Goal: Transaction & Acquisition: Obtain resource

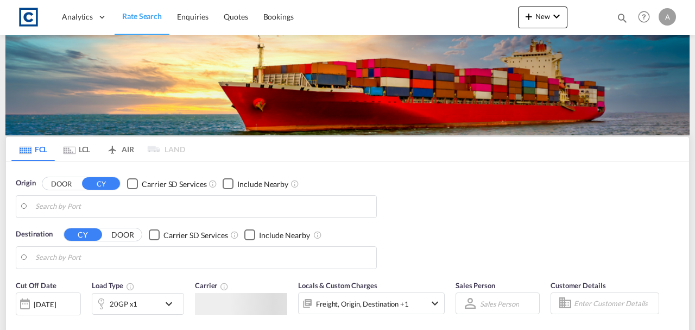
type input "GB-LE9, Blaby"
type input "[GEOGRAPHIC_DATA], BHBAH"
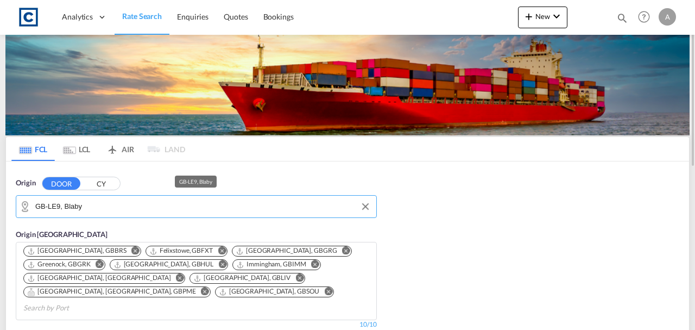
click at [153, 206] on input "GB-LE9, Blaby" at bounding box center [203, 206] width 336 height 16
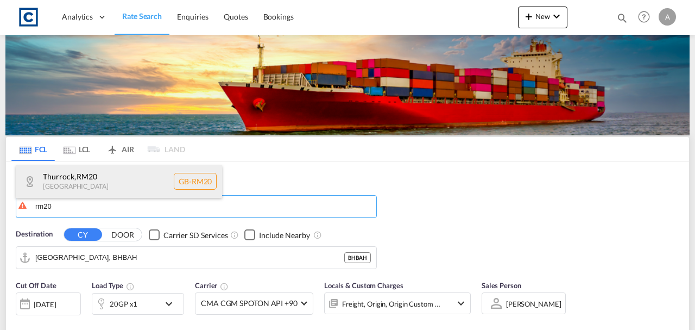
click at [137, 178] on div "Thurrock , RM20 [GEOGRAPHIC_DATA] [GEOGRAPHIC_DATA]-RM20" at bounding box center [119, 181] width 206 height 33
type input "GB-RM20, Thurrock"
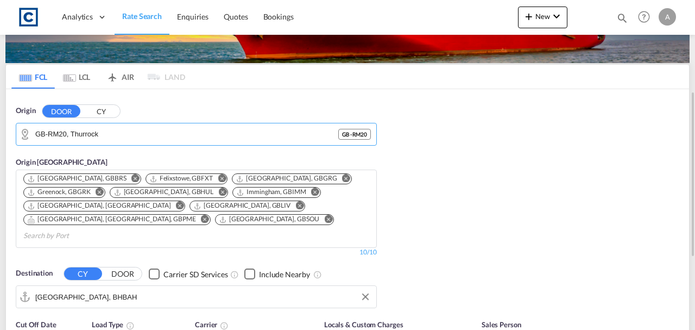
scroll to position [109, 0]
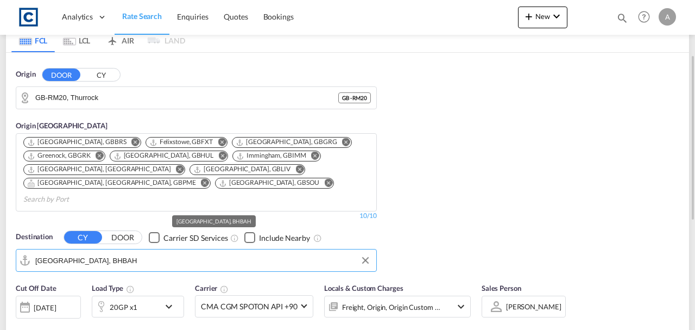
click at [117, 252] on input "[GEOGRAPHIC_DATA], BHBAH" at bounding box center [203, 260] width 336 height 16
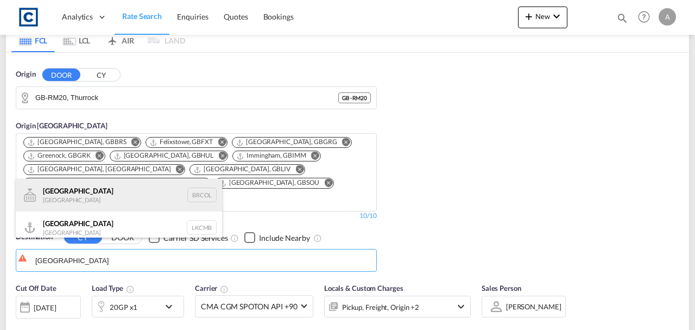
click at [124, 207] on div "Colombo [GEOGRAPHIC_DATA] BRCOL" at bounding box center [119, 195] width 206 height 33
type input "[GEOGRAPHIC_DATA], [GEOGRAPHIC_DATA]"
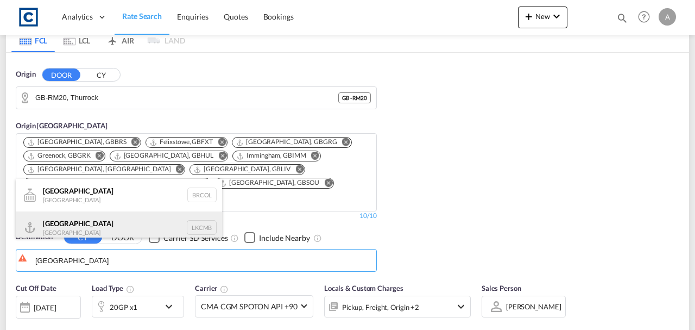
click at [57, 228] on div "Colombo [GEOGRAPHIC_DATA] LKCMB" at bounding box center [119, 227] width 206 height 33
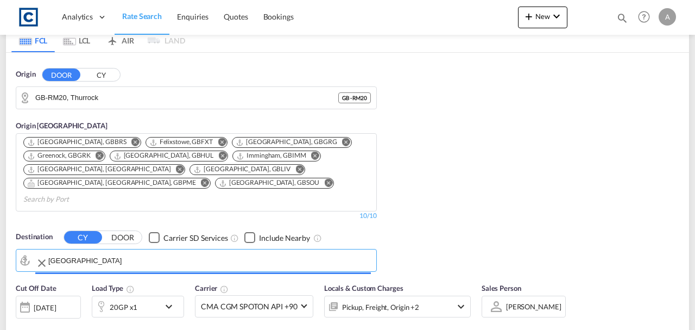
type input "Colombo, LKCMB"
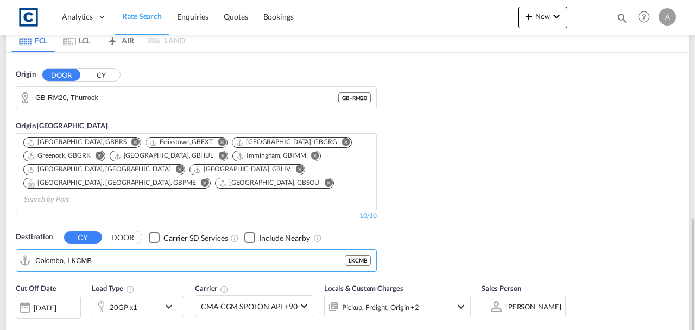
scroll to position [217, 0]
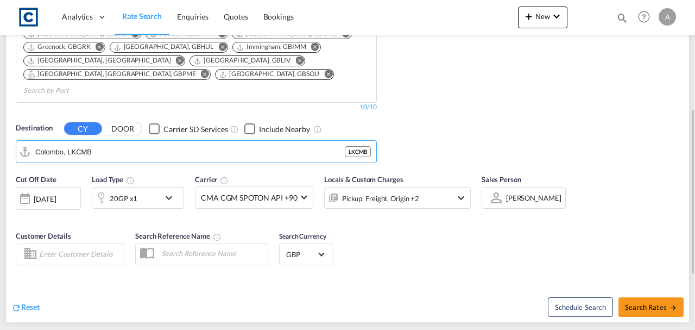
click at [438, 187] on div "Pickup, Freight, Origin +2" at bounding box center [383, 198] width 116 height 22
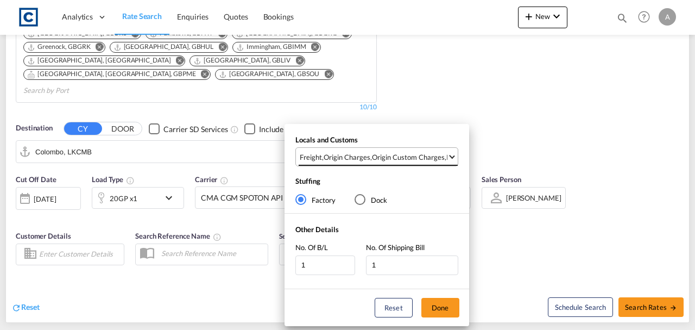
click at [412, 162] on md-select-value "Freight , Origin Charges , Origin Custom Charges , Pickup Charges" at bounding box center [378, 157] width 159 height 18
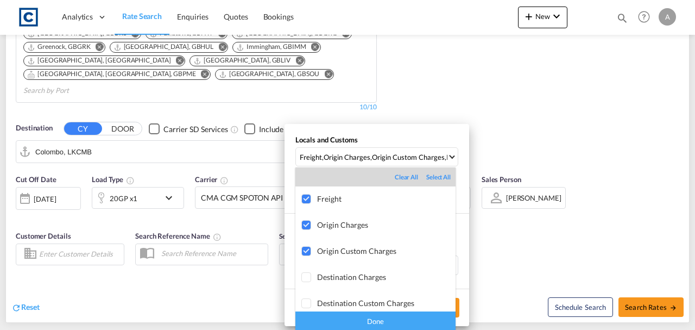
click at [488, 116] on md-backdrop at bounding box center [347, 165] width 695 height 330
click at [488, 116] on div "Locals and Customs Freight , Origin Charges , Origin Custom Charges , Pickup Ch…" at bounding box center [347, 165] width 695 height 330
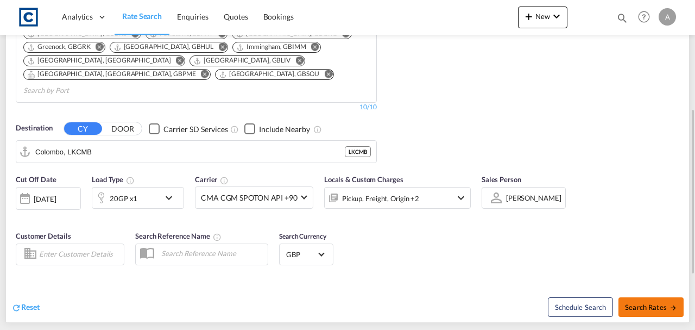
click at [655, 297] on button "Search Rates" at bounding box center [650, 307] width 65 height 20
type input "RM20 to LKCMB / [DATE]"
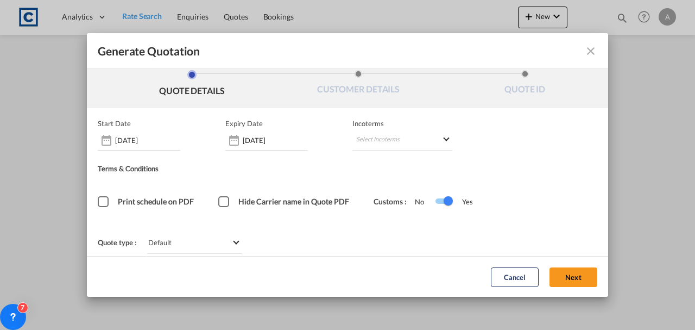
scroll to position [15, 0]
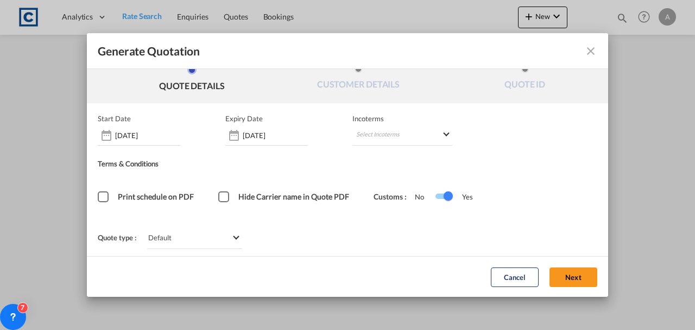
click at [563, 274] on button "Next" at bounding box center [573, 277] width 48 height 20
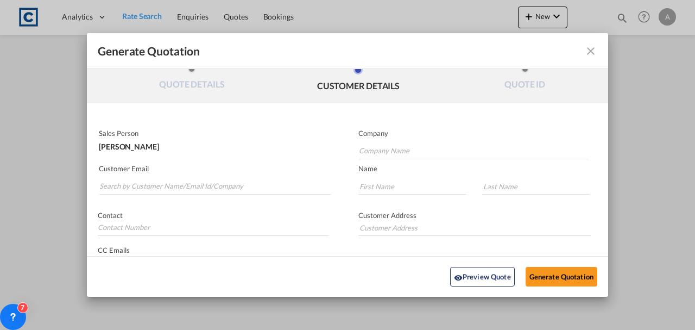
scroll to position [0, 0]
click at [189, 188] on input "Search by Customer Name/Email Id/Company" at bounding box center [215, 186] width 232 height 16
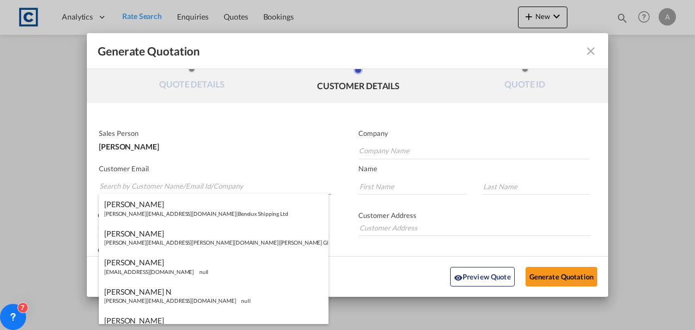
drag, startPoint x: 190, startPoint y: 185, endPoint x: 130, endPoint y: 190, distance: 60.5
click at [130, 190] on input "Search by Customer Name/Email Id/Company" at bounding box center [215, 186] width 232 height 16
paste input "[PERSON_NAME][EMAIL_ADDRESS][PERSON_NAME][DOMAIN_NAME]"
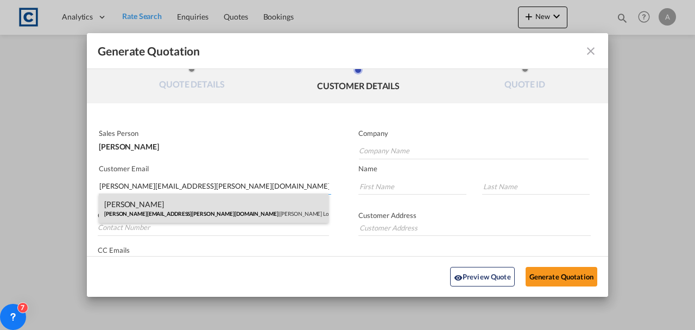
type input "[PERSON_NAME][EMAIL_ADDRESS][PERSON_NAME][DOMAIN_NAME]"
click at [198, 206] on div "[PERSON_NAME] [PERSON_NAME][EMAIL_ADDRESS][PERSON_NAME][DOMAIN_NAME] | [PERSON_…" at bounding box center [214, 207] width 230 height 29
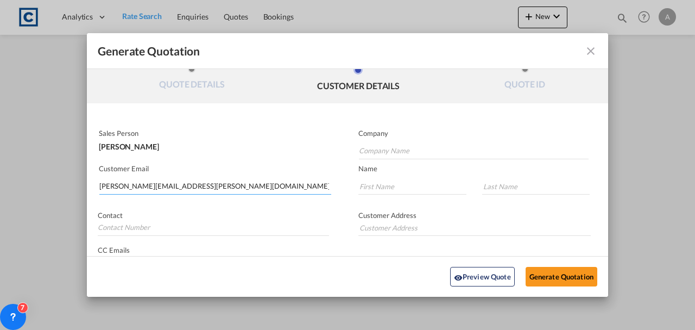
type input "[PERSON_NAME] Logisitcs"
type input "[PERSON_NAME]"
type input "Locarno"
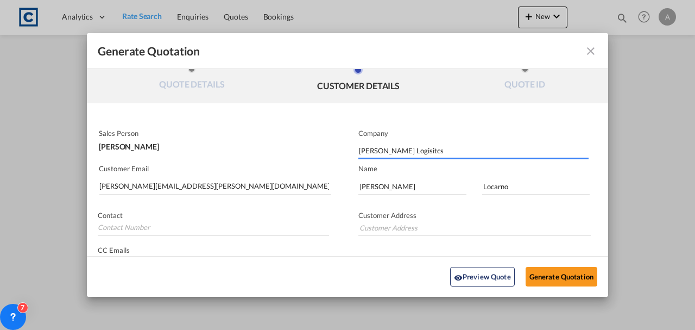
click at [273, 144] on div "[PERSON_NAME]" at bounding box center [214, 143] width 230 height 13
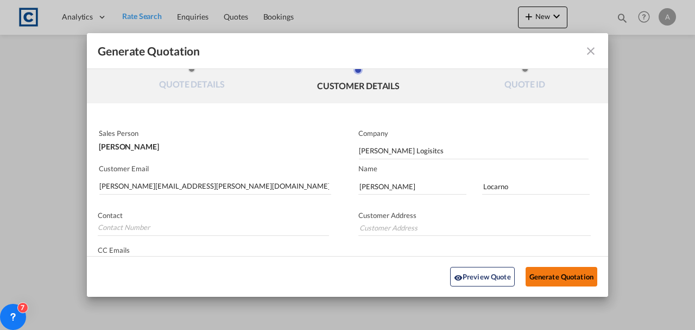
click at [551, 279] on button "Generate Quotation" at bounding box center [562, 277] width 72 height 20
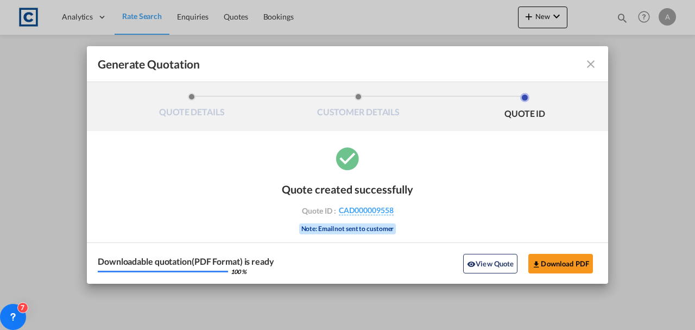
click at [556, 252] on div "Downloadable quotation(PDF Format) is ready 100 % View Quote Download PDF" at bounding box center [347, 262] width 521 height 41
click at [561, 261] on button "Download PDF" at bounding box center [560, 264] width 65 height 20
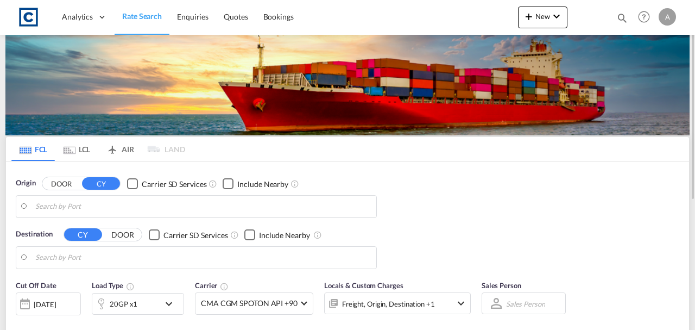
type input "GB-RM20, Thurrock"
type input "Colombo, LKCMB"
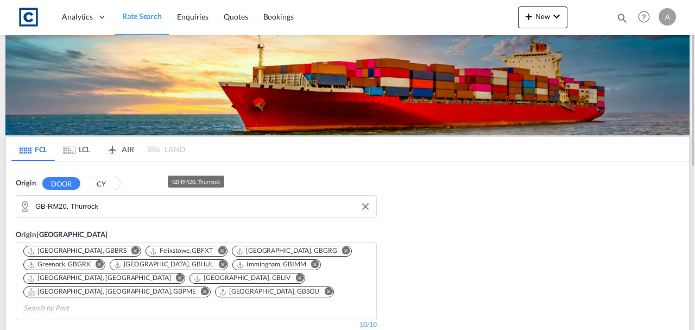
click at [166, 204] on input "GB-RM20, Thurrock" at bounding box center [203, 206] width 336 height 16
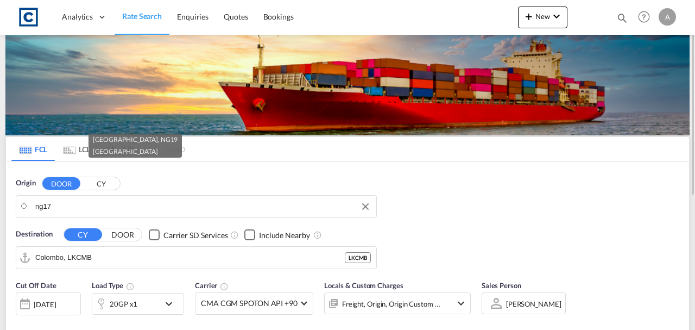
click at [129, 195] on md-input-container "ng17" at bounding box center [196, 206] width 360 height 22
click at [113, 201] on body "Analytics Dashboard Rate Search Enquiries Quotes Bookings" at bounding box center [347, 165] width 695 height 330
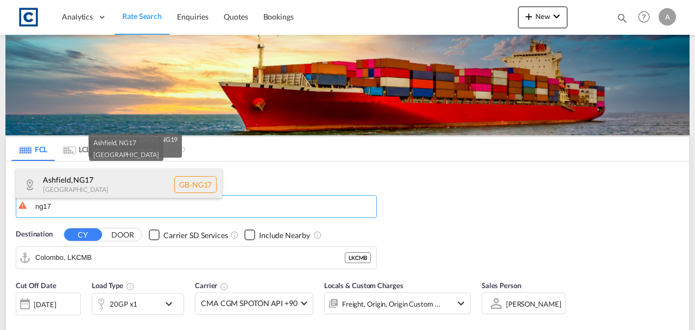
click at [110, 186] on div "Ashfield , NG17 United Kingdom GB-NG17" at bounding box center [119, 184] width 206 height 33
type input "GB-NG17, Ashfield"
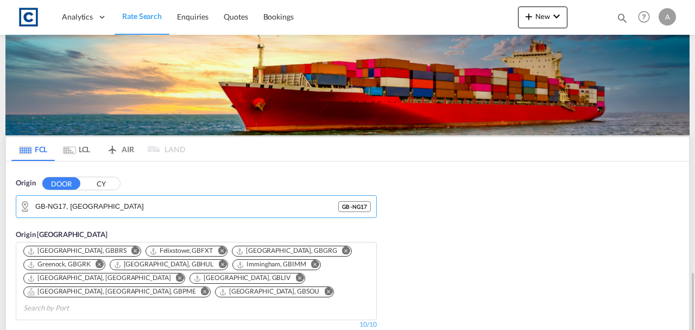
scroll to position [181, 0]
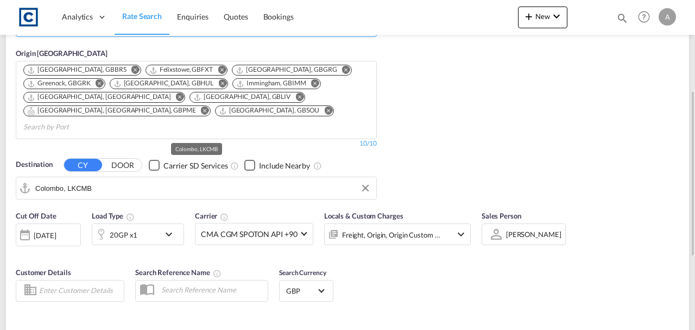
click at [144, 180] on input "Colombo, LKCMB" at bounding box center [203, 188] width 336 height 16
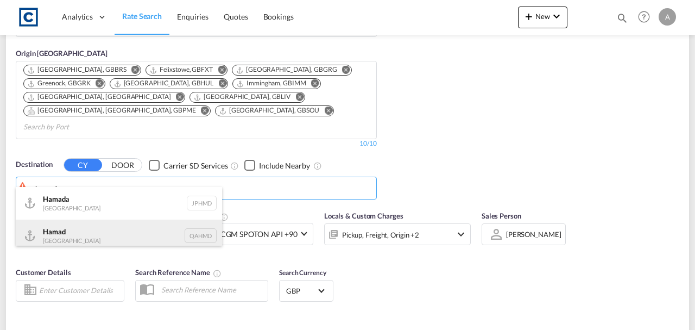
click at [63, 230] on div "Hamad Qatar QAHMD" at bounding box center [119, 235] width 206 height 33
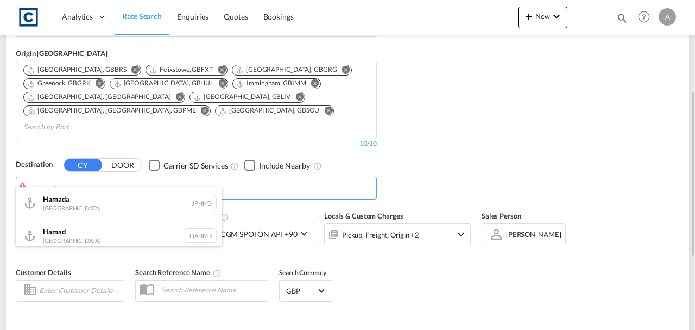
type input "Hamad, QAHMD"
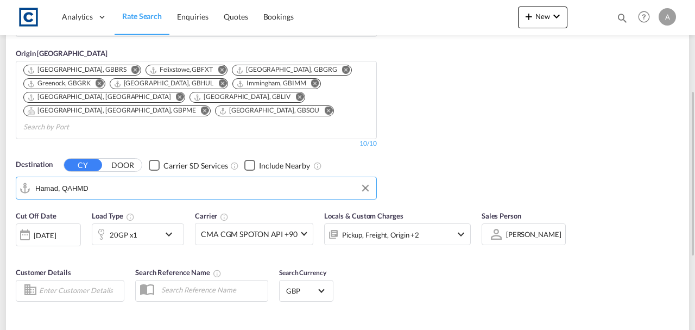
click at [422, 223] on div "Pickup, Freight, Origin +2" at bounding box center [383, 234] width 116 height 22
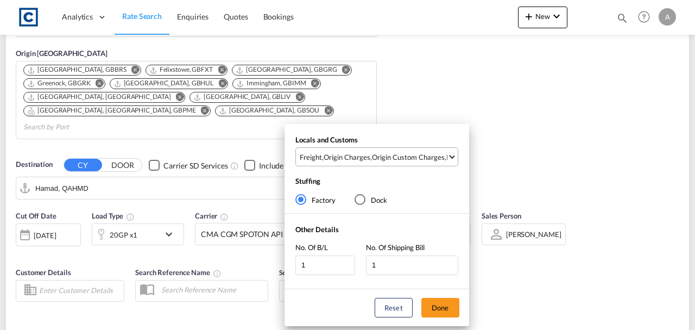
click at [417, 163] on md-select-value "Freight , Origin Charges , Origin Custom Charges , Pickup Charges" at bounding box center [378, 157] width 159 height 18
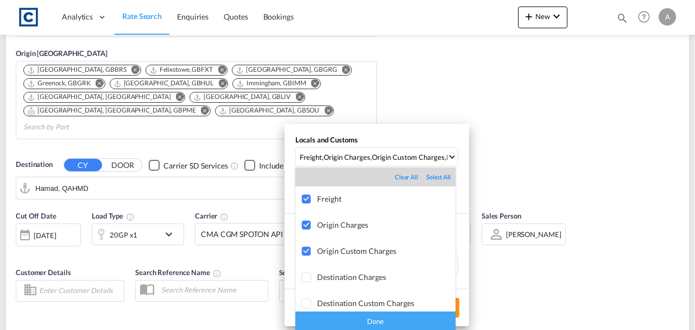
click at [394, 317] on div "Done" at bounding box center [375, 320] width 160 height 19
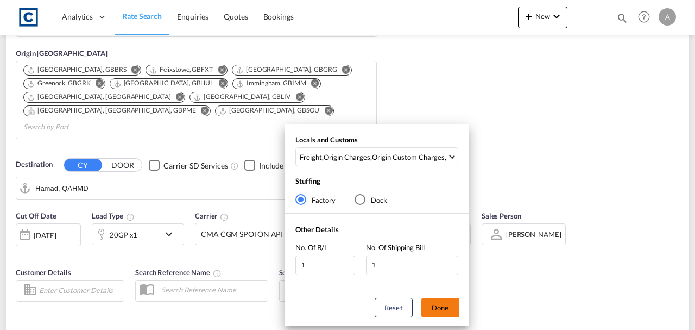
click at [440, 304] on button "Done" at bounding box center [440, 308] width 38 height 20
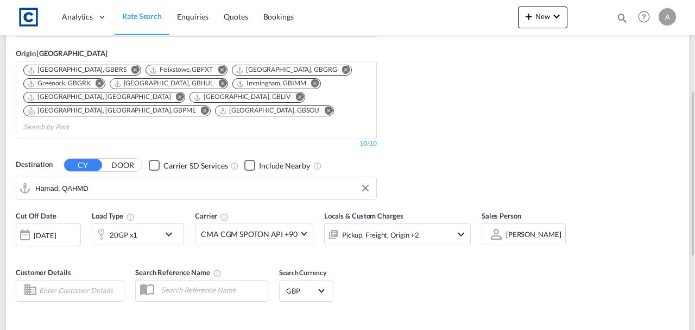
click at [511, 273] on div "Cut Off Date 03 Sep 2025 03/09/2025 Load Type 20GP x1 Carrier CMA CGM SPOTON AP…" at bounding box center [347, 258] width 683 height 106
click at [146, 223] on div "20GP x1" at bounding box center [125, 234] width 67 height 22
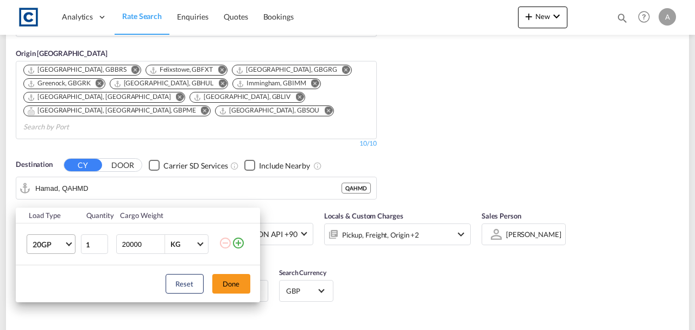
click at [58, 241] on span "20GP" at bounding box center [48, 244] width 31 height 11
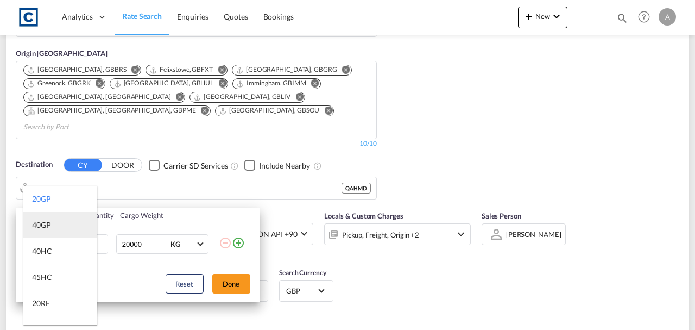
click at [50, 228] on div "40GP" at bounding box center [41, 224] width 19 height 11
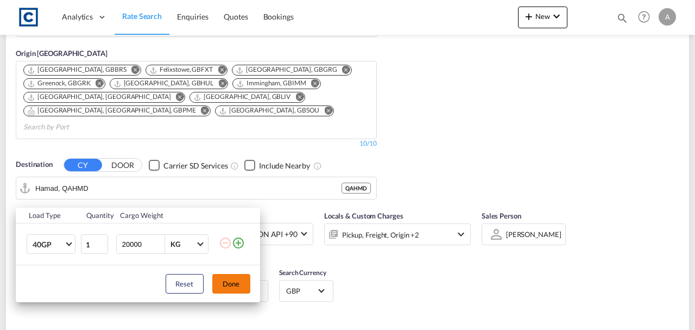
click at [231, 281] on button "Done" at bounding box center [231, 284] width 38 height 20
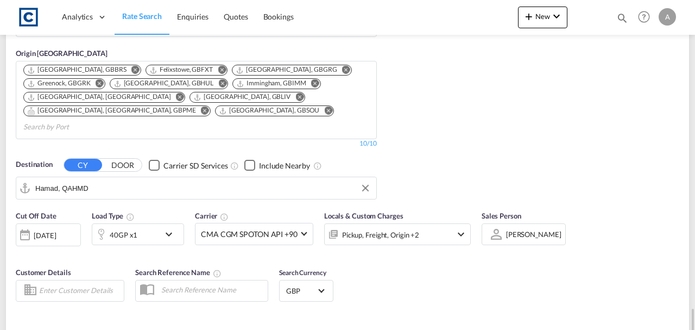
scroll to position [325, 0]
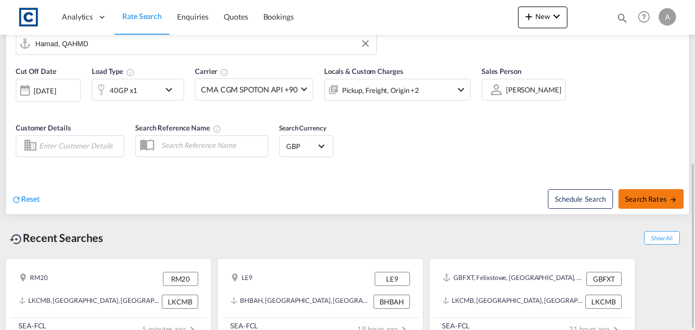
click at [661, 189] on button "Search Rates" at bounding box center [650, 199] width 65 height 20
type input "NG17 to QAHMD / 3 Sep 2025"
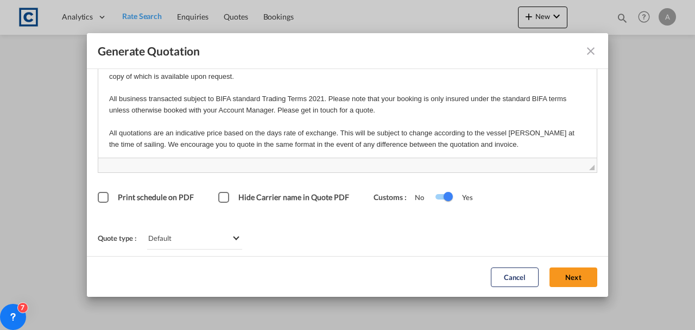
click at [555, 281] on button "Next" at bounding box center [573, 277] width 48 height 20
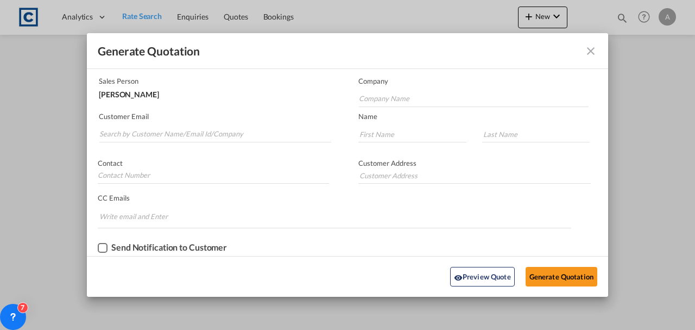
scroll to position [66, 0]
click at [185, 131] on input "Search by Customer Name/Email Id/Company" at bounding box center [215, 135] width 232 height 16
paste input "[PERSON_NAME][EMAIL_ADDRESS][PERSON_NAME][DOMAIN_NAME]"
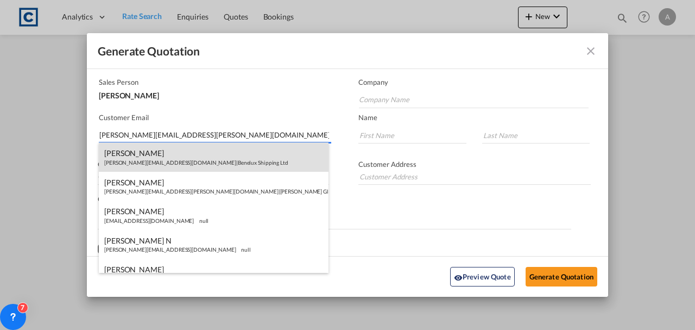
type input "[PERSON_NAME][EMAIL_ADDRESS][PERSON_NAME][DOMAIN_NAME]"
click at [202, 155] on div "Michelle Smelt michelle@benelux.co.uk | Benelux Shipping Ltd" at bounding box center [214, 156] width 230 height 29
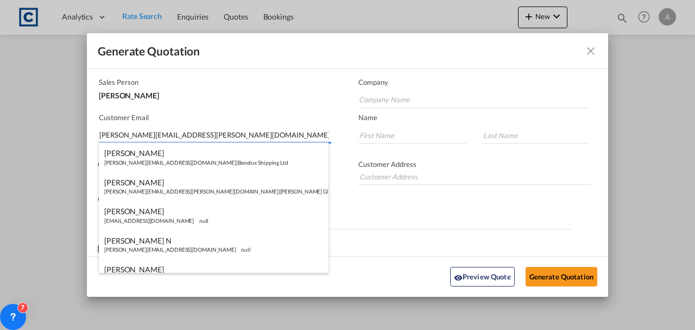
type input "Benelux Shipping Ltd"
type input "[PERSON_NAME][EMAIL_ADDRESS][DOMAIN_NAME]"
type input "Michelle"
type input "Smelt"
type input "01482 888002"
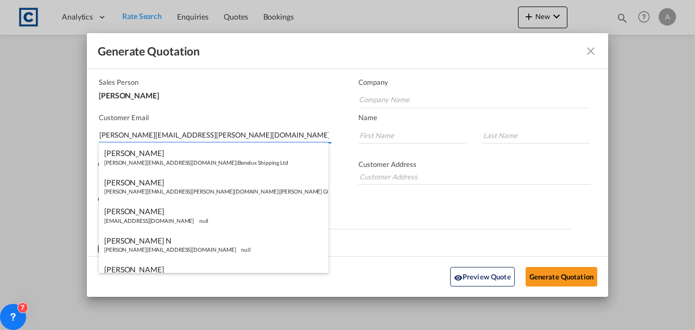
type input "4A GEORGE STREET, COTTINGHAM, East Riding of Yorkshire England, HU16 5QU"
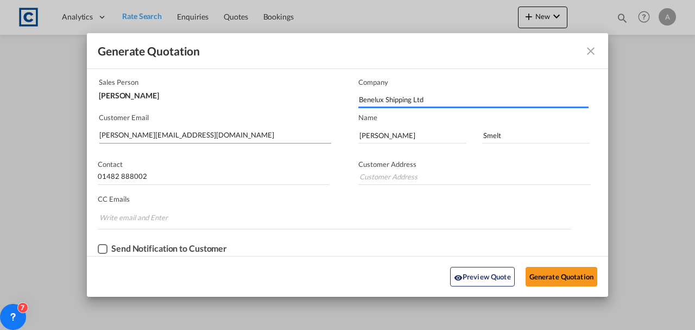
click at [216, 137] on input "[PERSON_NAME][EMAIL_ADDRESS][DOMAIN_NAME]" at bounding box center [215, 135] width 232 height 16
type input "4A GEORGE STREET, COTTINGHAM, East Riding of Yorkshire England, HU16 5QU"
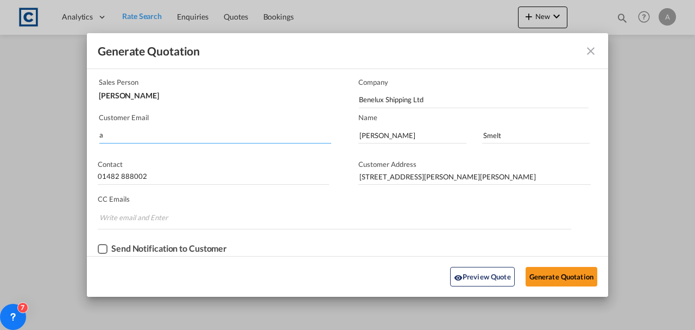
type input "an"
type input "a"
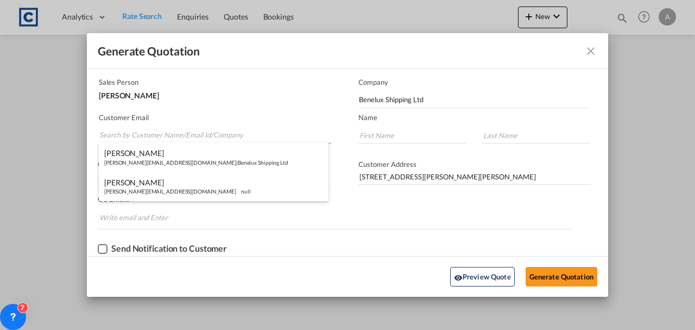
paste input "[PERSON_NAME][EMAIL_ADDRESS][PERSON_NAME][DOMAIN_NAME]"
type input "[PERSON_NAME][EMAIL_ADDRESS][PERSON_NAME][DOMAIN_NAME]"
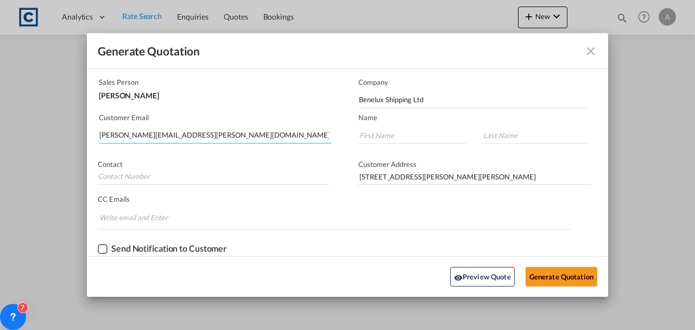
click at [186, 135] on input "[PERSON_NAME][EMAIL_ADDRESS][PERSON_NAME][DOMAIN_NAME]" at bounding box center [215, 135] width 232 height 16
click at [211, 132] on input "[PERSON_NAME][EMAIL_ADDRESS][PERSON_NAME][DOMAIN_NAME]" at bounding box center [215, 135] width 232 height 16
click at [245, 137] on input "[PERSON_NAME][EMAIL_ADDRESS][PERSON_NAME][DOMAIN_NAME]" at bounding box center [215, 135] width 232 height 16
click at [154, 131] on input "[PERSON_NAME][EMAIL_ADDRESS][PERSON_NAME][DOMAIN_NAME]" at bounding box center [215, 135] width 232 height 16
click at [251, 128] on input "[PERSON_NAME][EMAIL_ADDRESS][PERSON_NAME][DOMAIN_NAME]" at bounding box center [215, 135] width 232 height 16
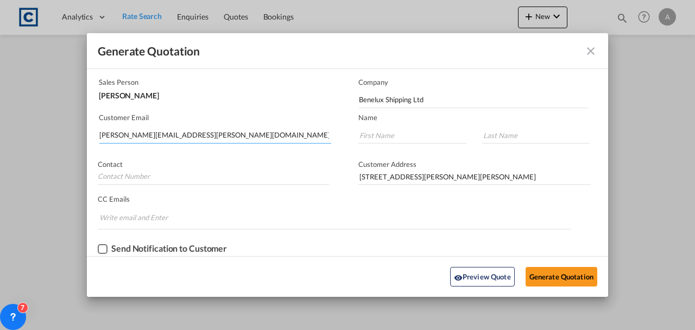
click at [251, 128] on input "[PERSON_NAME][EMAIL_ADDRESS][PERSON_NAME][DOMAIN_NAME]" at bounding box center [215, 135] width 232 height 16
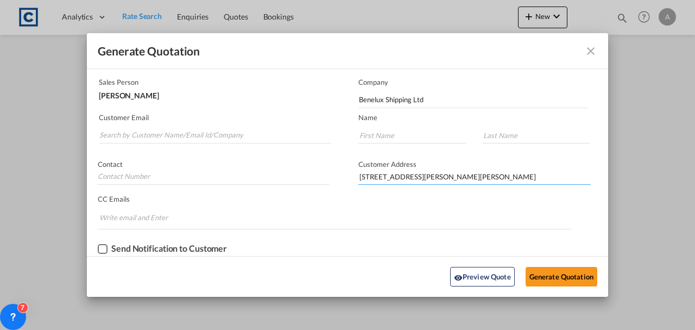
click at [481, 178] on input "4A GEORGE STREET, COTTINGHAM, East Riding of Yorkshire England, HU16 5QU" at bounding box center [474, 176] width 232 height 16
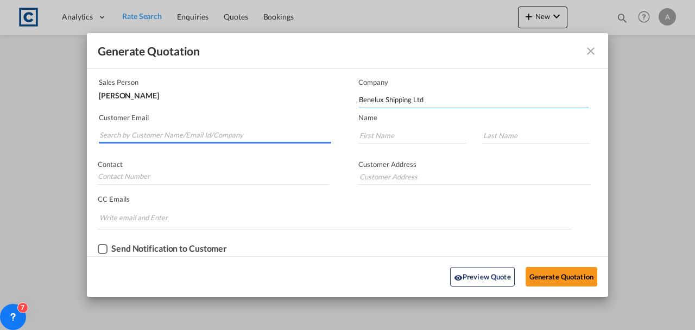
drag, startPoint x: 410, startPoint y: 87, endPoint x: 412, endPoint y: 93, distance: 6.7
click at [412, 92] on md-autocomplete-wrap "Benelux Shipping Ltd" at bounding box center [473, 97] width 230 height 22
click at [413, 95] on input "Benelux Shipping Ltd" at bounding box center [474, 100] width 230 height 16
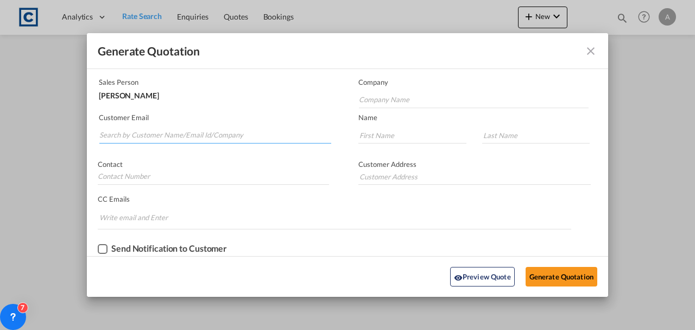
click at [264, 127] on input "Search by Customer Name/Email Id/Company" at bounding box center [215, 135] width 232 height 16
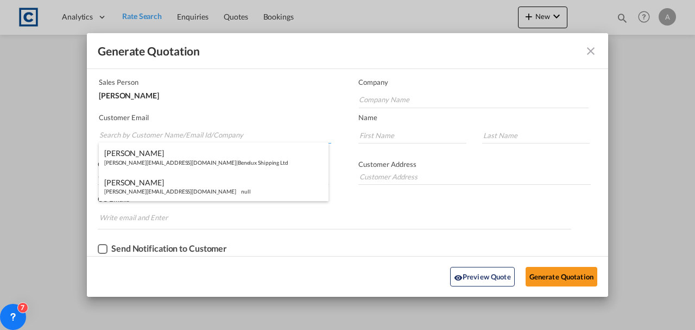
paste input "[PERSON_NAME][EMAIL_ADDRESS][PERSON_NAME][DOMAIN_NAME]"
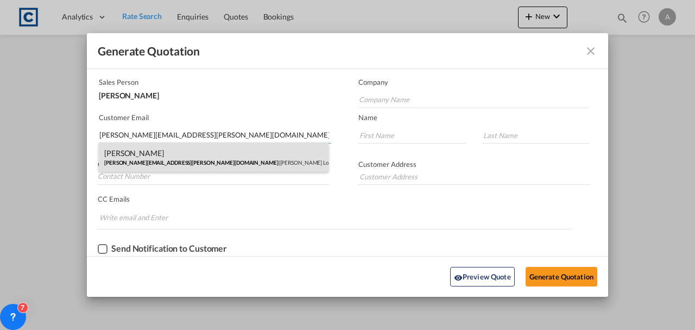
type input "[PERSON_NAME][EMAIL_ADDRESS][PERSON_NAME][DOMAIN_NAME]"
click at [213, 154] on div "[PERSON_NAME] [PERSON_NAME][EMAIL_ADDRESS][PERSON_NAME][DOMAIN_NAME] | [PERSON_…" at bounding box center [214, 156] width 230 height 29
type input "[PERSON_NAME] Logisitcs"
type input "[PERSON_NAME]"
type input "Locarno"
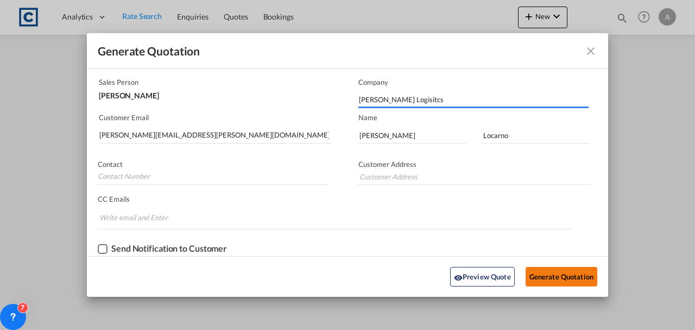
click at [559, 276] on button "Generate Quotation" at bounding box center [562, 277] width 72 height 20
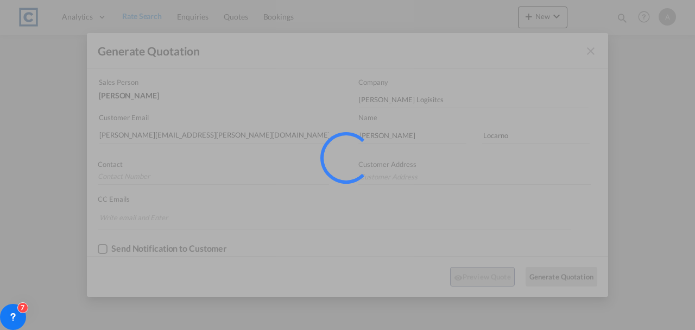
scroll to position [0, 0]
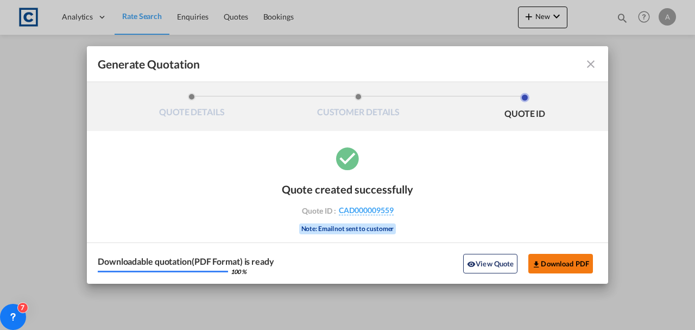
click at [574, 258] on button "Download PDF" at bounding box center [560, 264] width 65 height 20
